Goal: Information Seeking & Learning: Learn about a topic

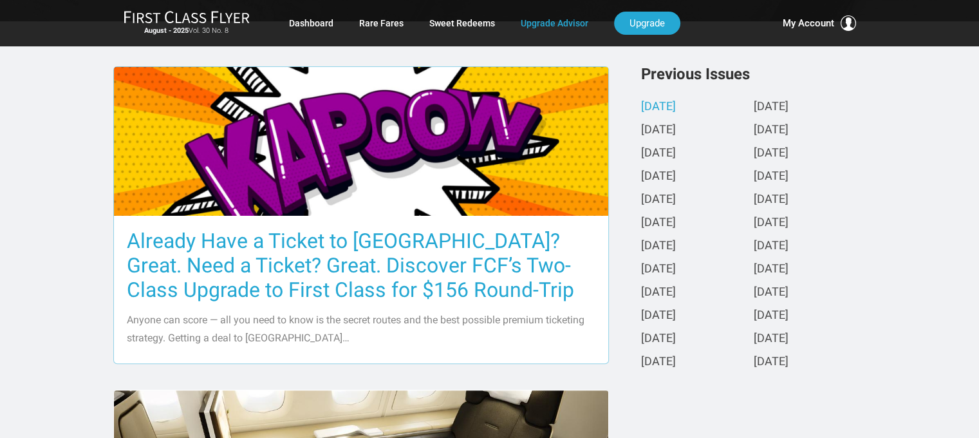
scroll to position [322, 0]
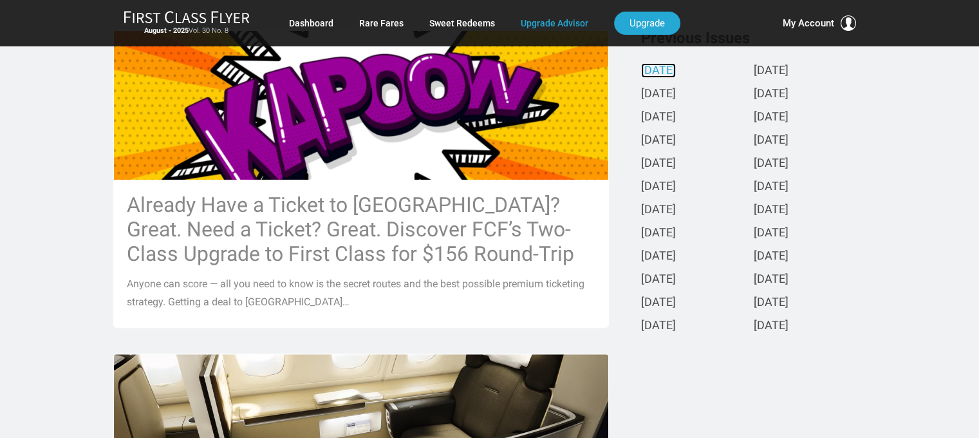
click at [676, 68] on link "[DATE]" at bounding box center [658, 71] width 35 height 14
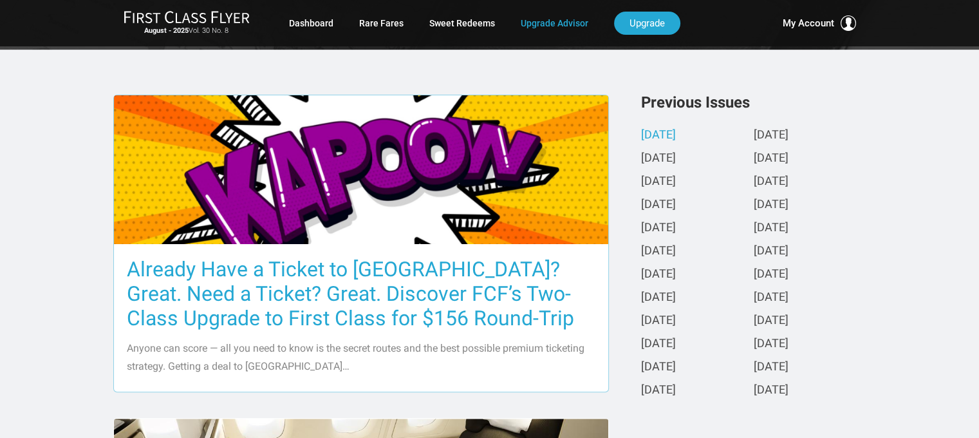
scroll to position [451, 0]
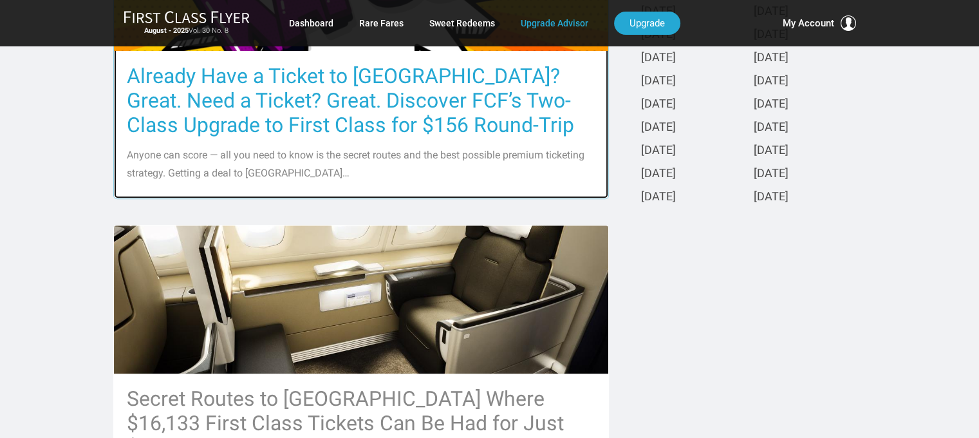
click at [353, 149] on p "Anyone can score — all you need to know is the secret routes and the best possi…" at bounding box center [361, 164] width 469 height 36
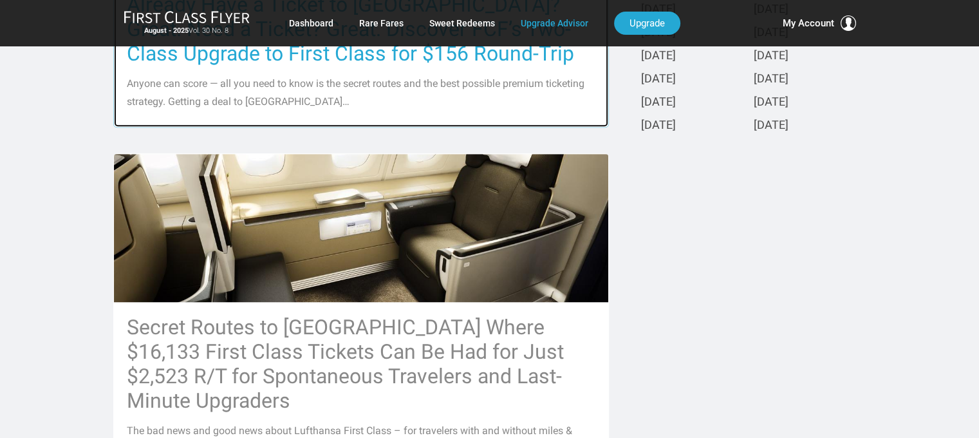
scroll to position [644, 0]
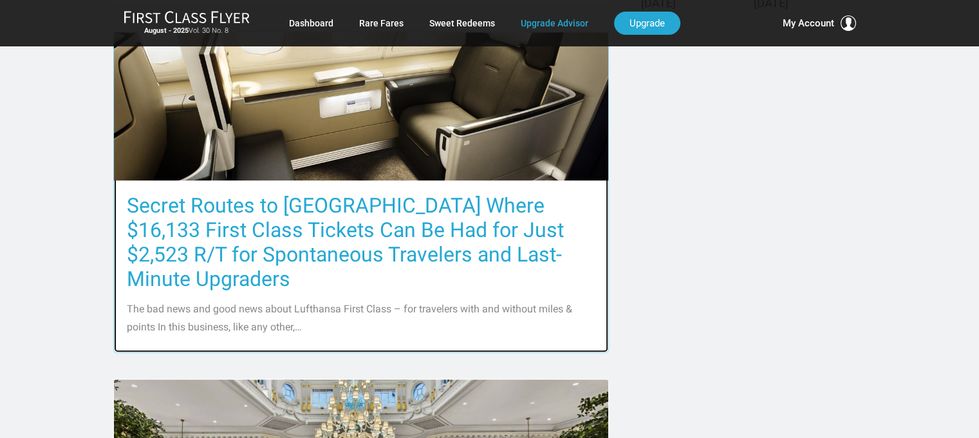
click at [343, 230] on h3 "Secret Routes to [GEOGRAPHIC_DATA] Where $16,133 First Class Tickets Can Be Had…" at bounding box center [361, 242] width 469 height 98
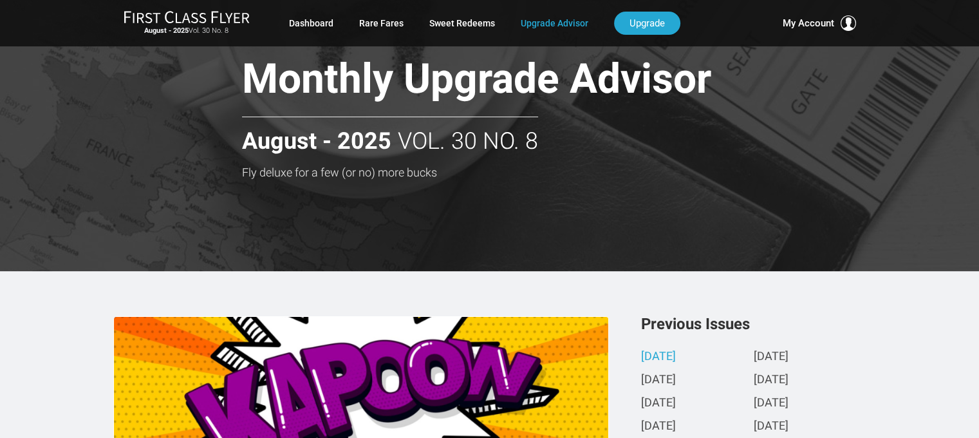
scroll to position [0, 0]
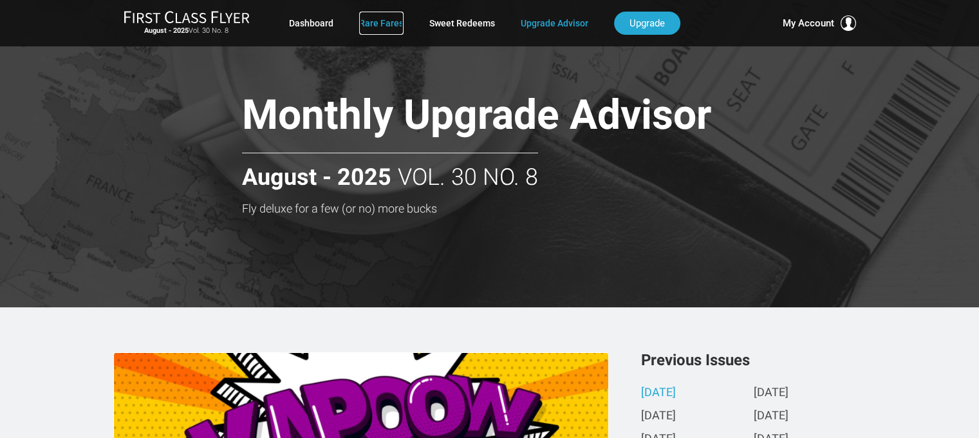
click at [380, 23] on link "Rare Fares" at bounding box center [381, 23] width 44 height 23
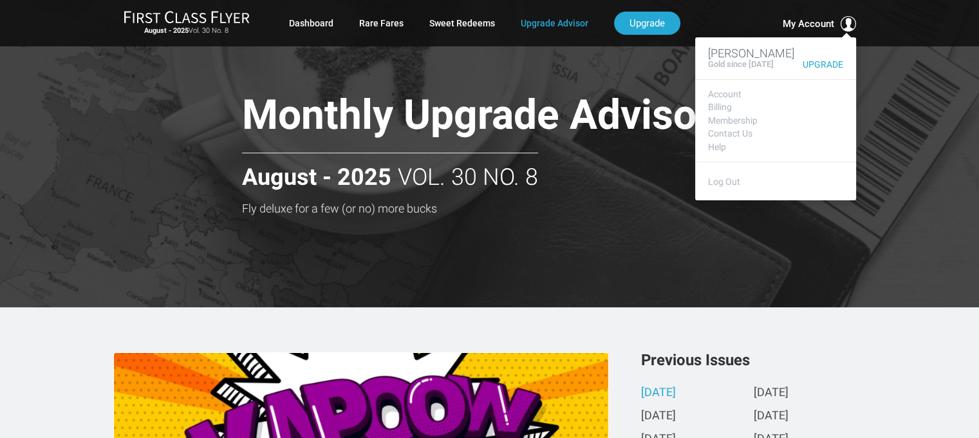
click at [814, 24] on span "My Account" at bounding box center [808, 23] width 51 height 15
click at [734, 120] on link "Membership" at bounding box center [775, 121] width 135 height 10
click at [731, 122] on link "Membership" at bounding box center [775, 121] width 135 height 10
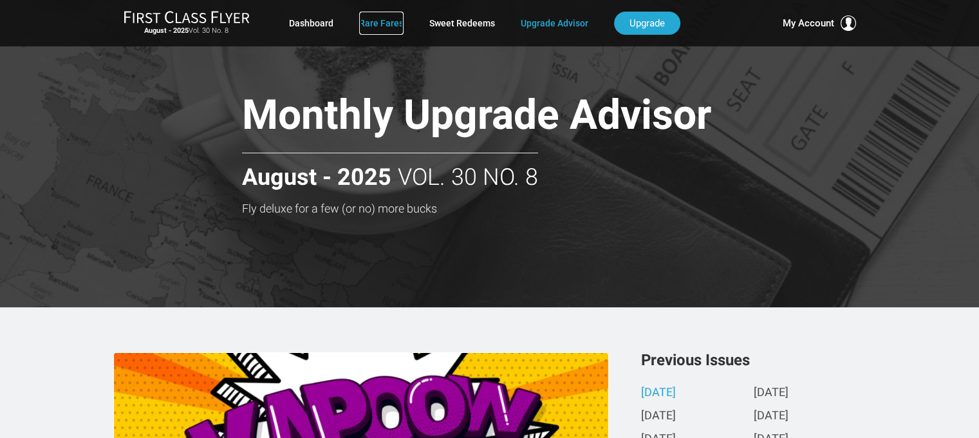
click at [371, 24] on link "Rare Fares" at bounding box center [381, 23] width 44 height 23
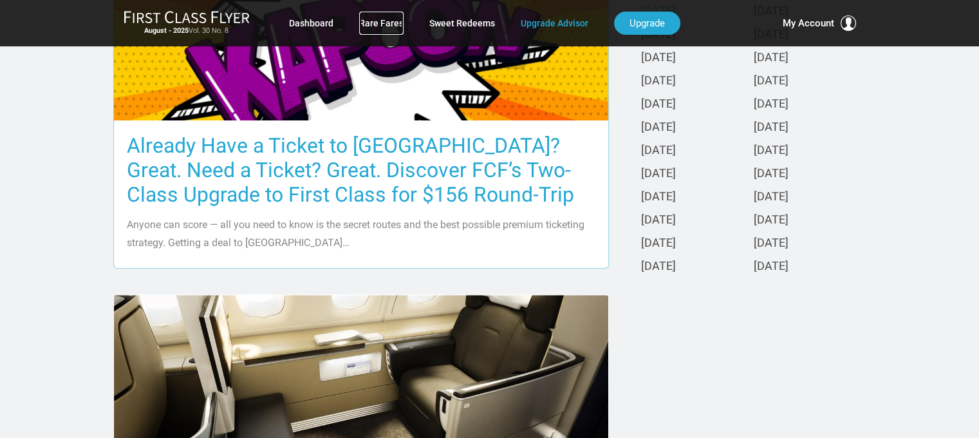
scroll to position [386, 0]
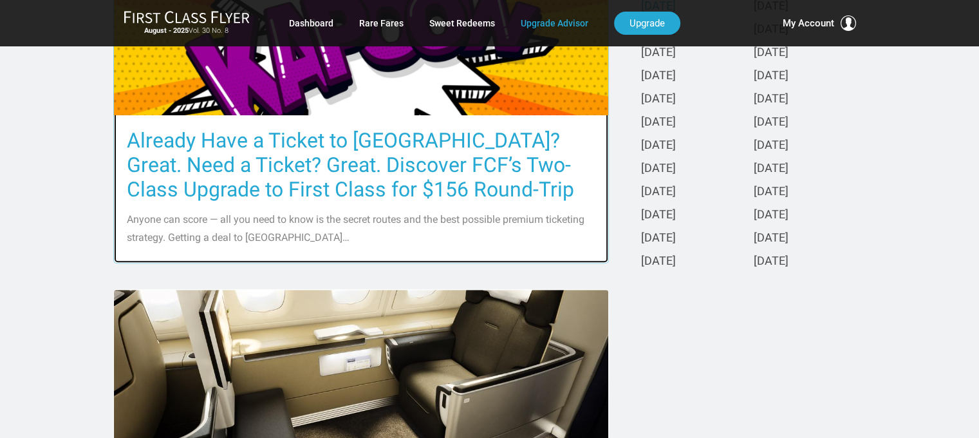
click at [326, 185] on h3 "Already Have a Ticket to [GEOGRAPHIC_DATA]? Great. Need a Ticket? Great. Discov…" at bounding box center [361, 164] width 469 height 73
